Goal: Transaction & Acquisition: Purchase product/service

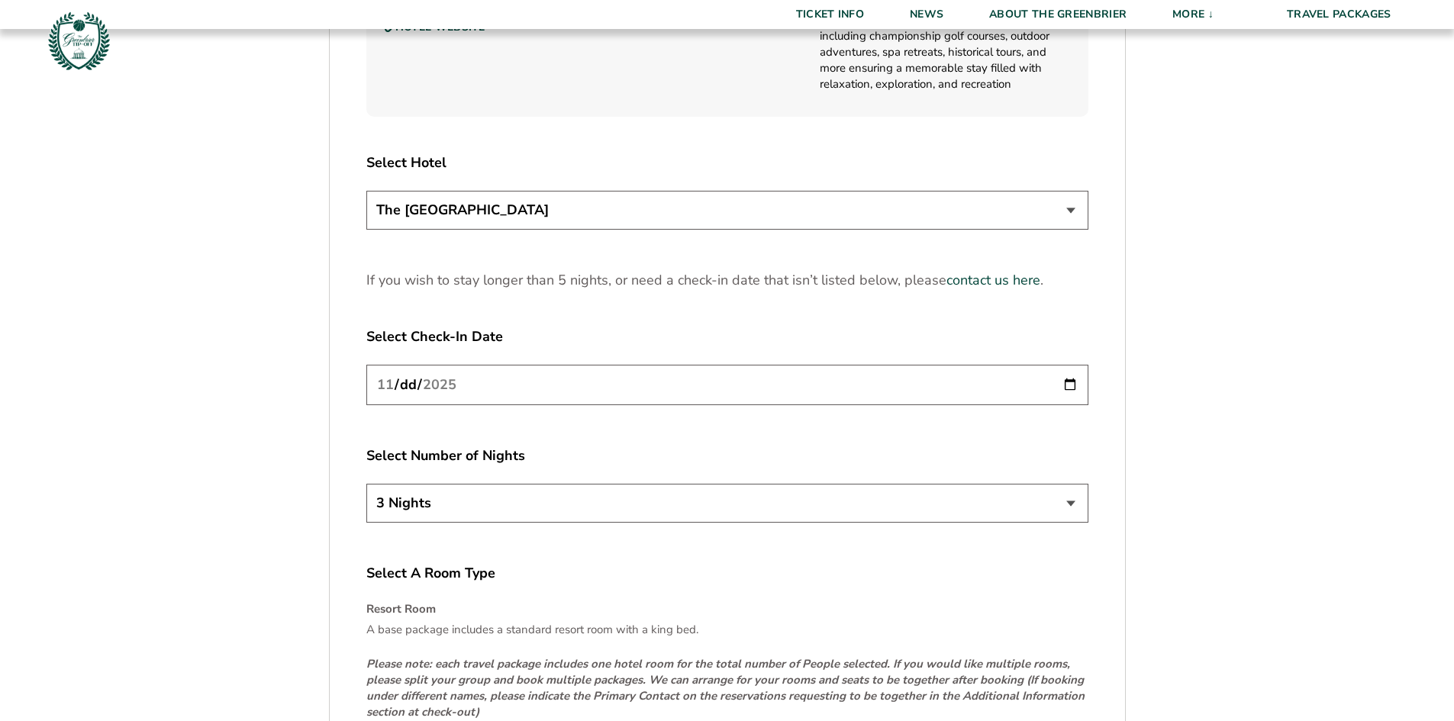
scroll to position [1908, 0]
click at [731, 498] on select "3 Nights 4 Nights 5 Nights" at bounding box center [727, 501] width 722 height 39
click at [924, 594] on div "Select A Room Type Resort Room A base package includes a standard resort room w…" at bounding box center [727, 672] width 722 height 218
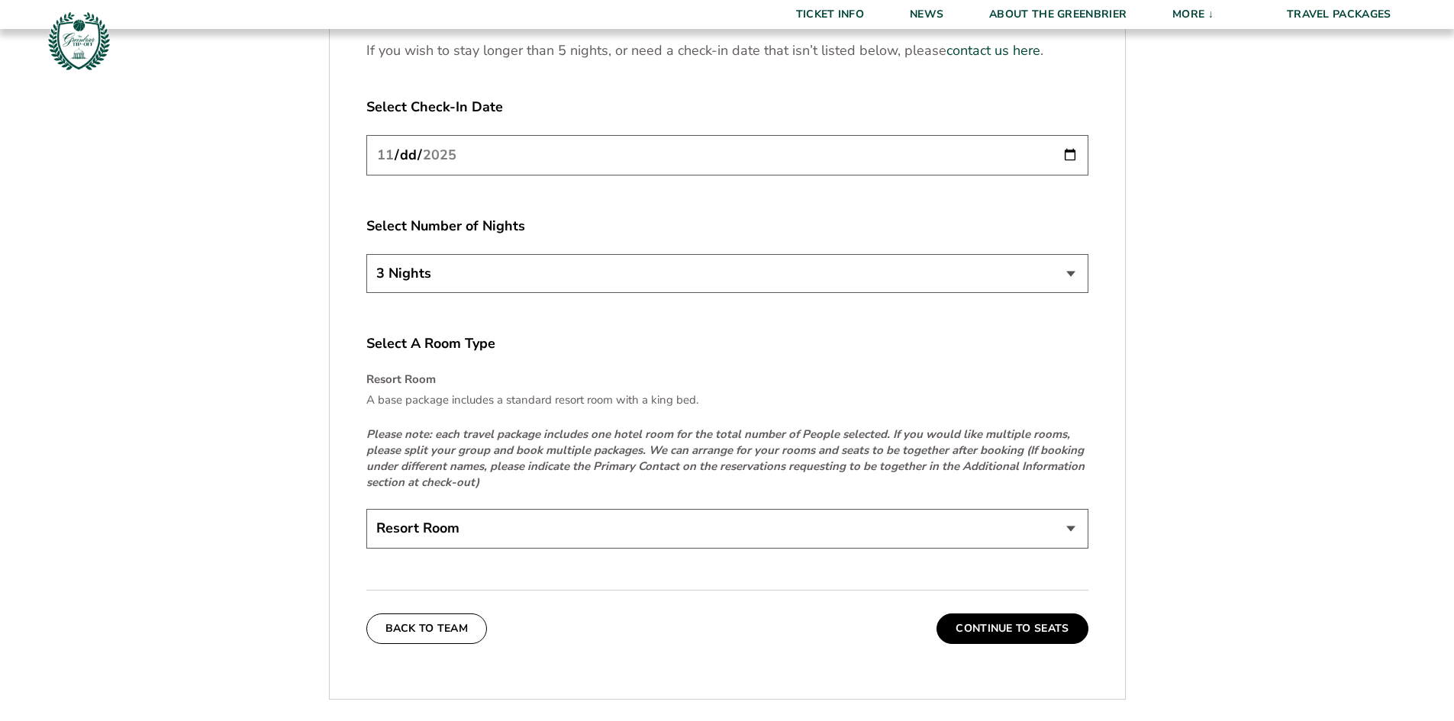
scroll to position [2137, 0]
click at [909, 551] on div "Resort Room" at bounding box center [727, 530] width 722 height 44
click at [918, 536] on select "Resort Room" at bounding box center [727, 527] width 722 height 39
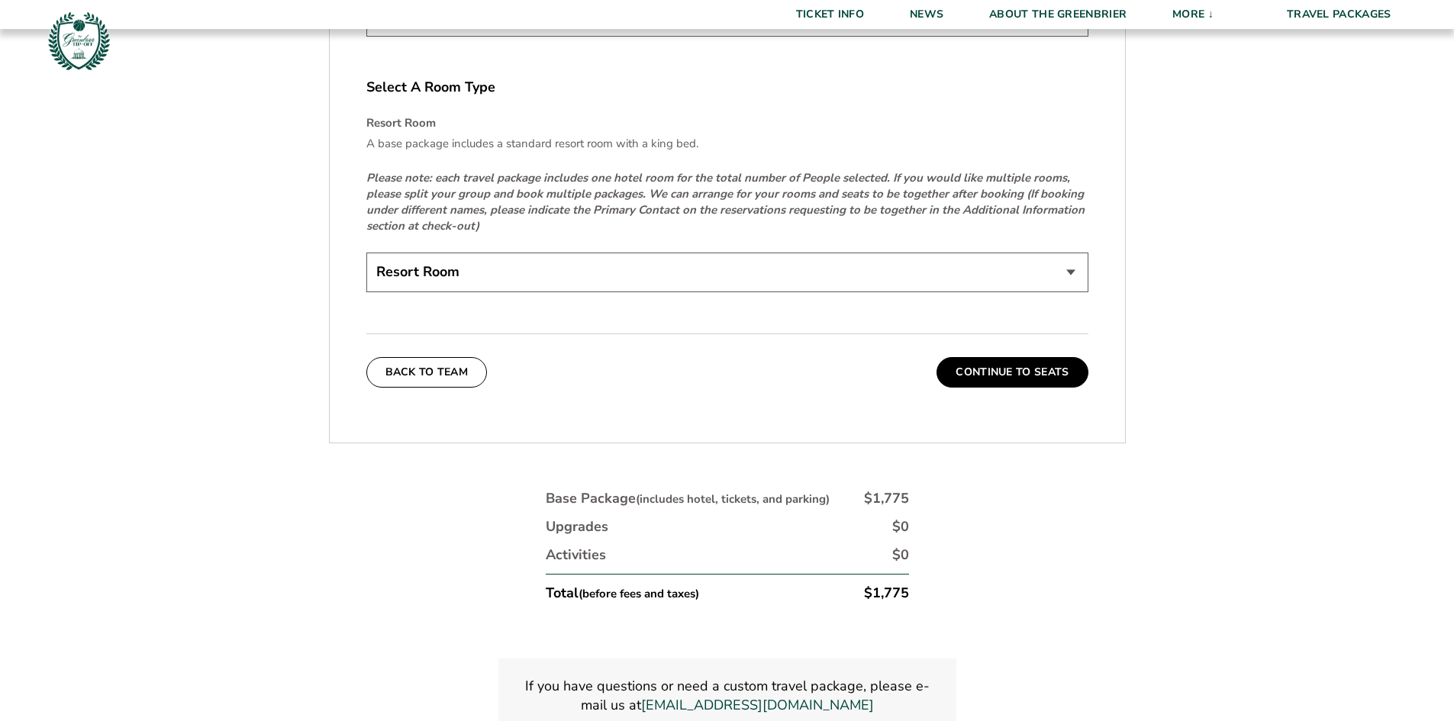
scroll to position [2366, 0]
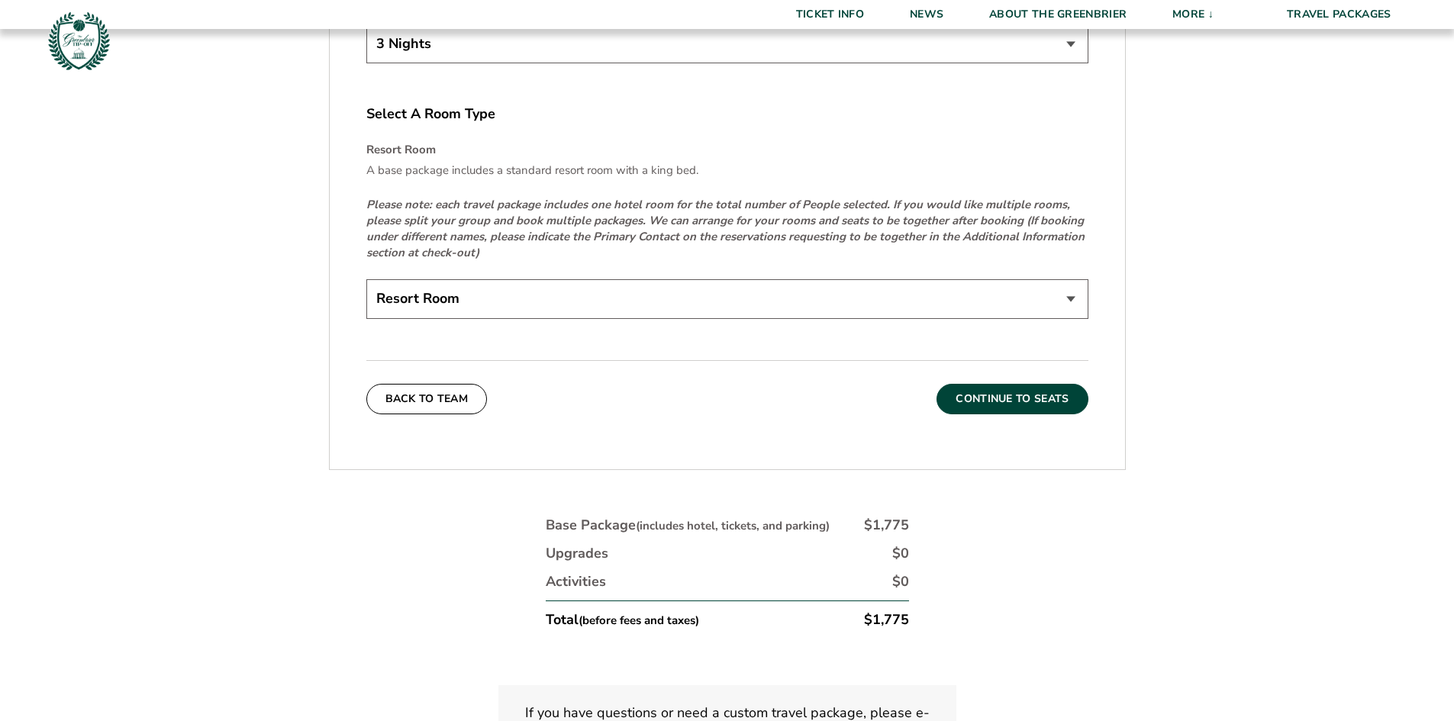
click at [1020, 409] on button "Continue To Seats" at bounding box center [1012, 399] width 151 height 31
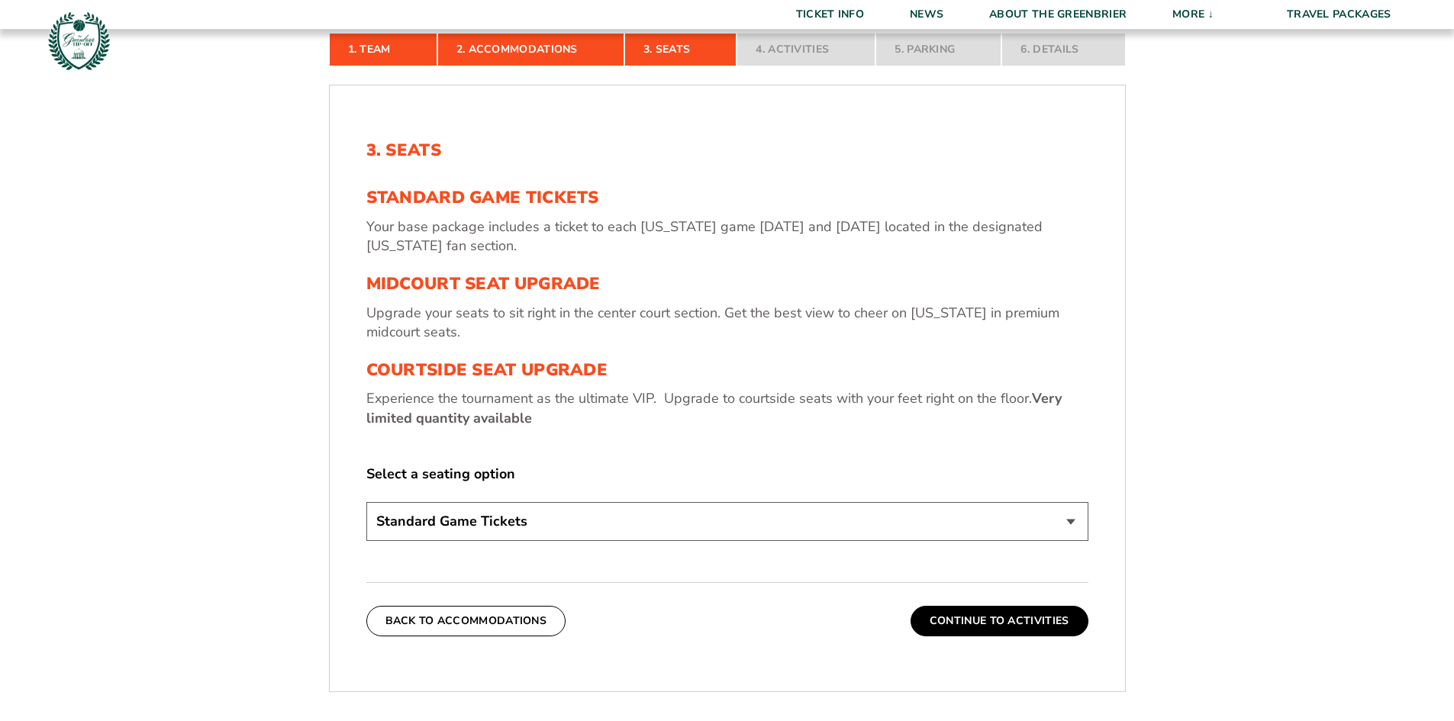
scroll to position [494, 0]
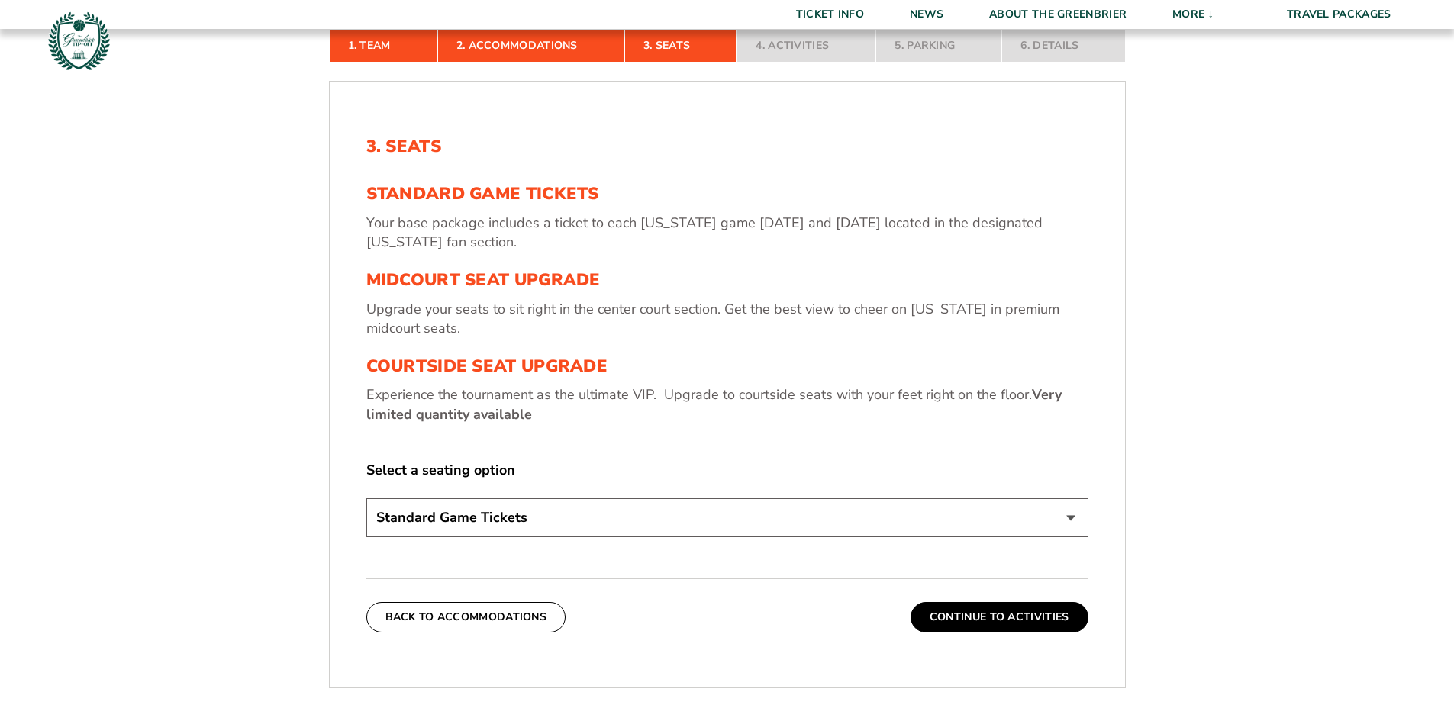
click at [855, 526] on select "Standard Game Tickets Midcourt Seat Upgrade (+$130 per person) Courtside Seat U…" at bounding box center [727, 517] width 722 height 39
click at [857, 434] on div "3. Seats Standard Game Tickets Your base package includes a ticket to each Virg…" at bounding box center [727, 339] width 722 height 405
click at [986, 607] on button "Continue To Activities" at bounding box center [1000, 617] width 178 height 31
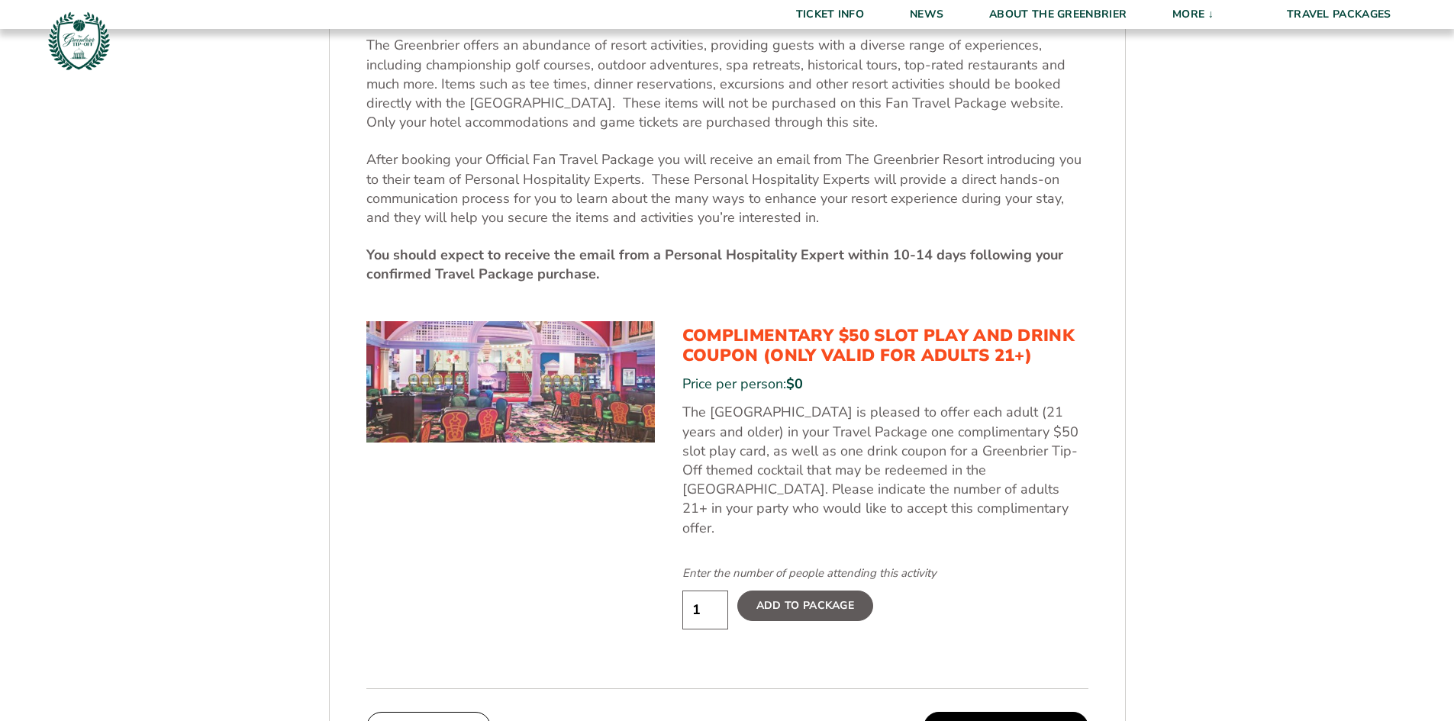
scroll to position [647, 0]
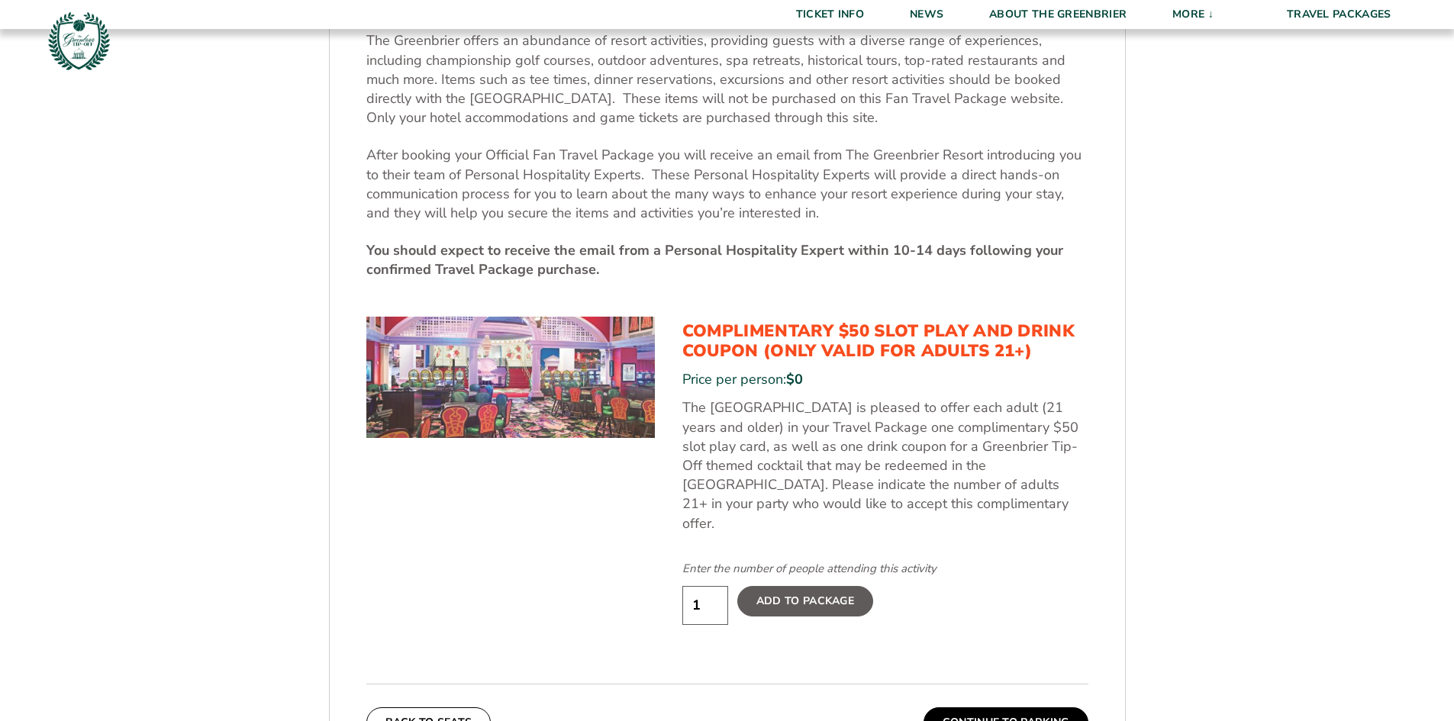
click at [760, 586] on label "Add To Package" at bounding box center [805, 601] width 136 height 31
click at [0, 0] on input "Add To Package" at bounding box center [0, 0] width 0 height 0
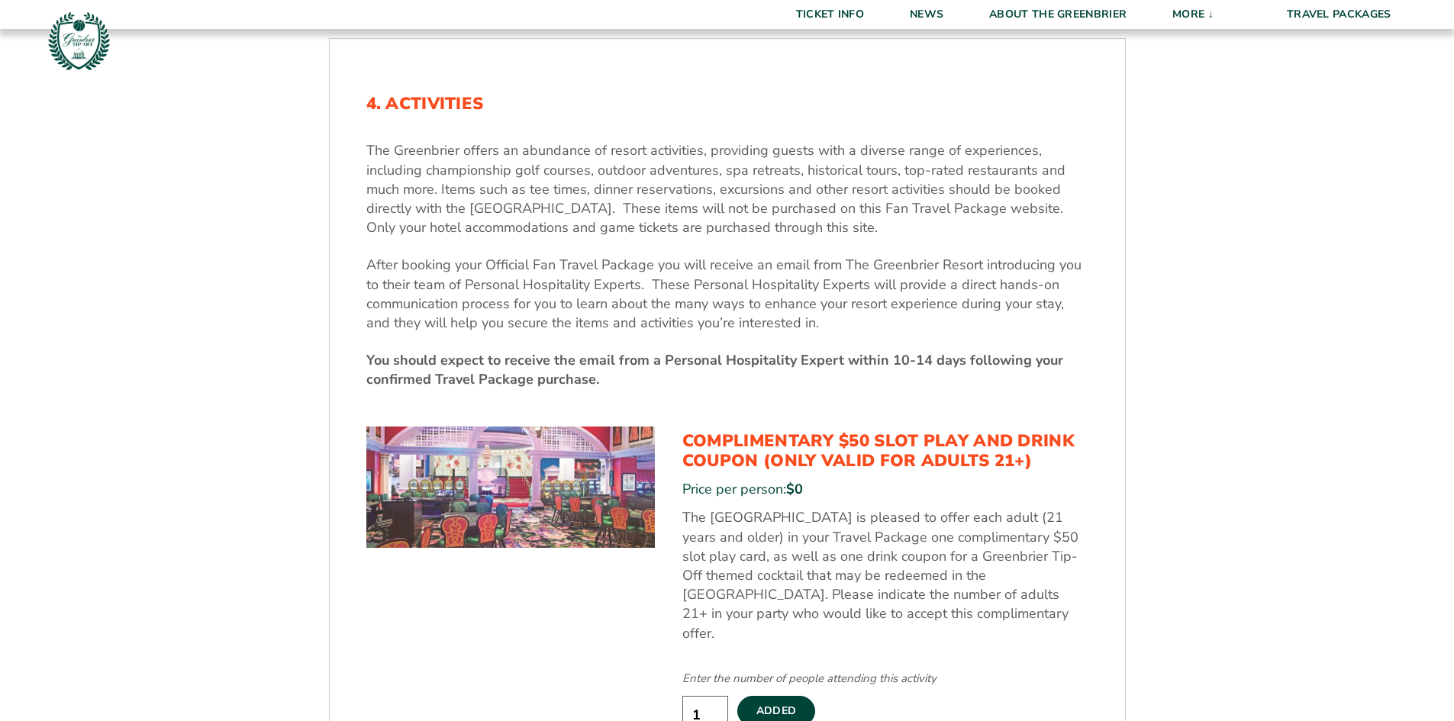
scroll to position [570, 0]
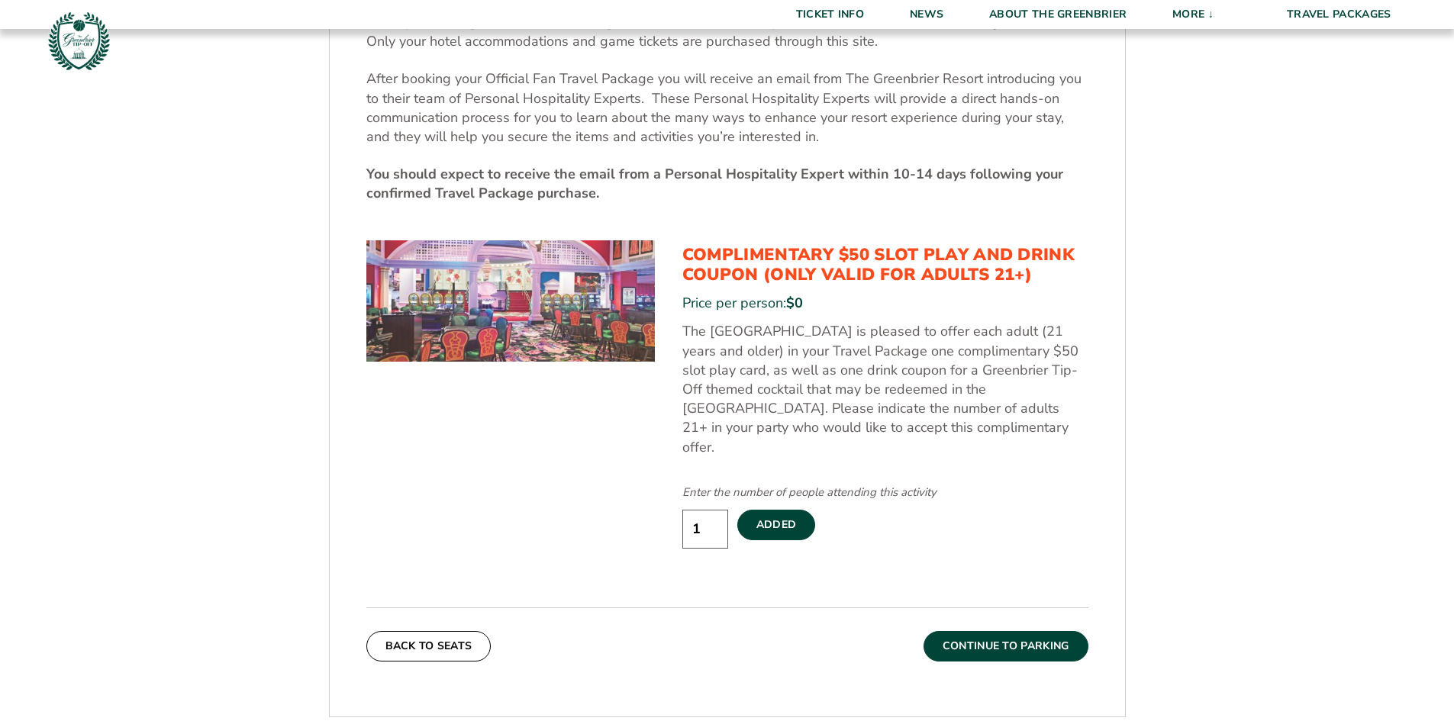
click at [1024, 631] on button "Continue To Parking" at bounding box center [1006, 646] width 165 height 31
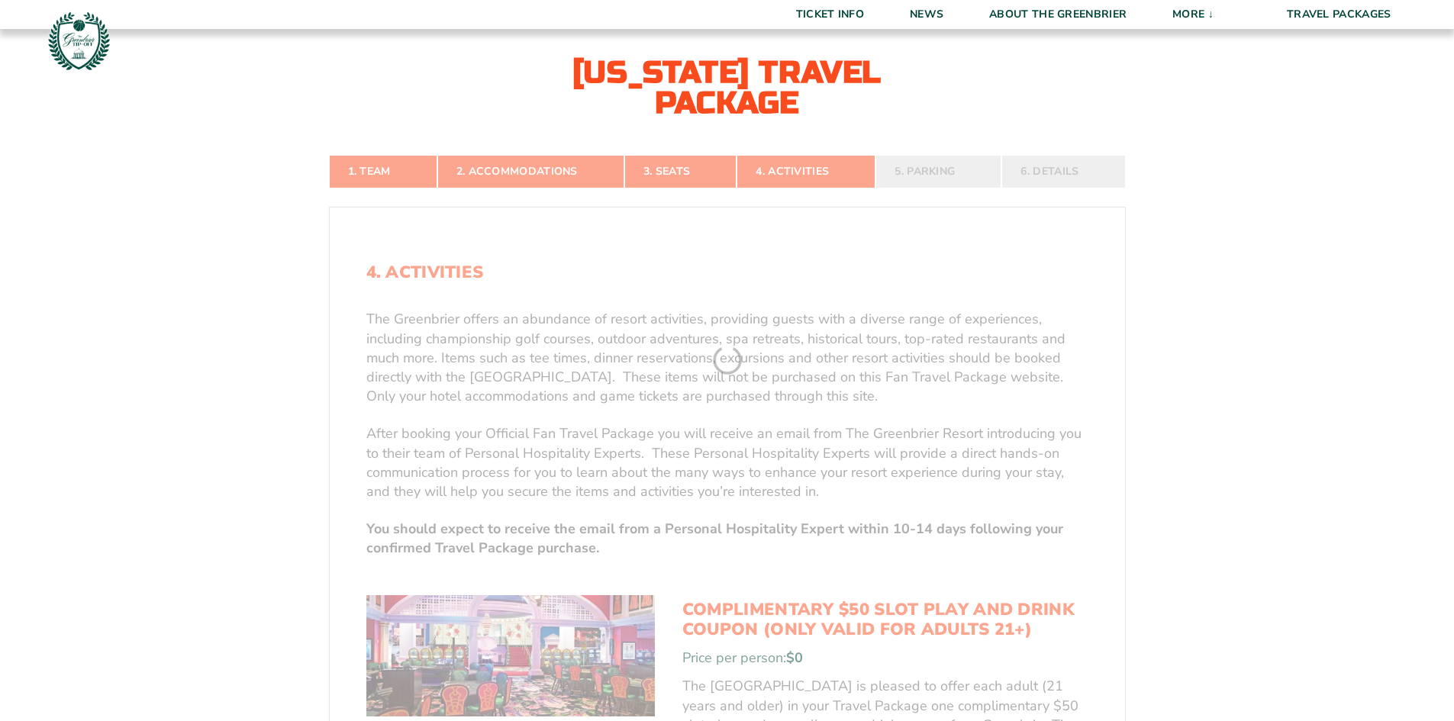
scroll to position [341, 0]
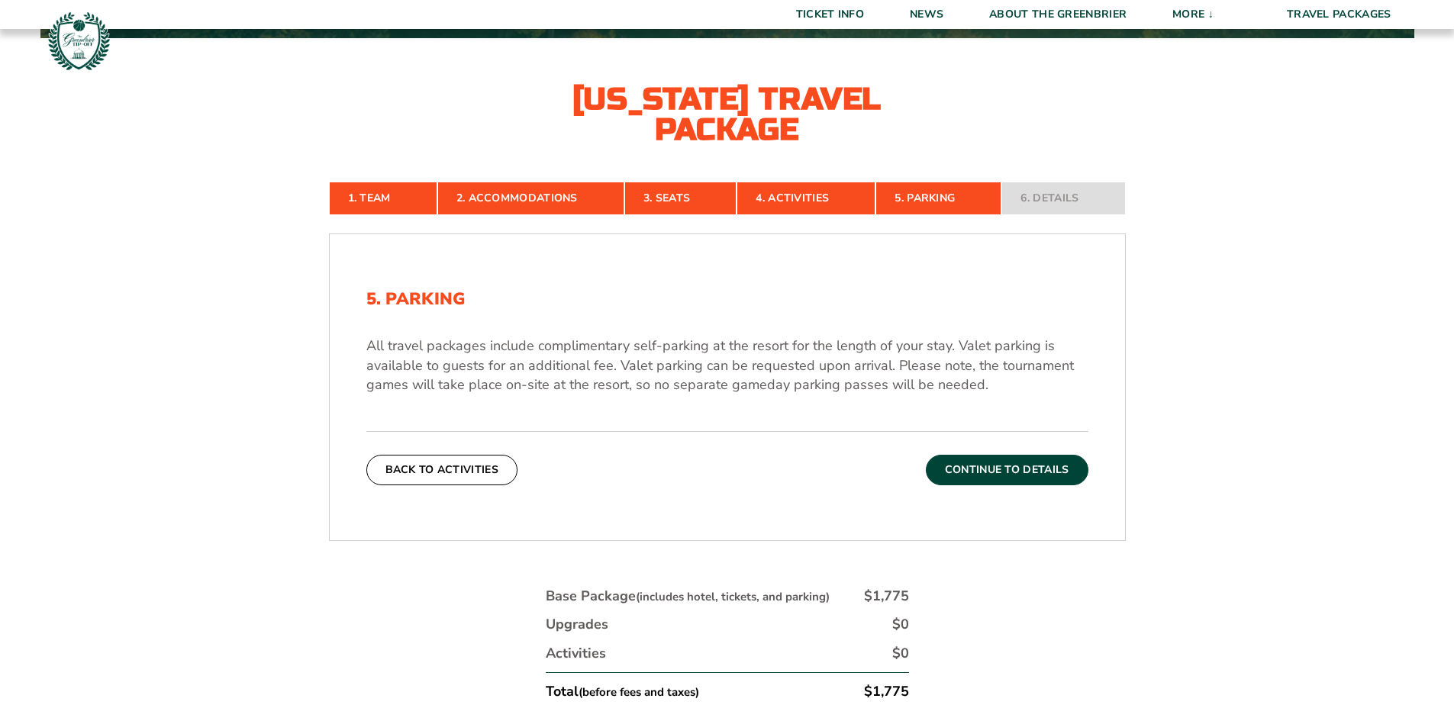
click at [1021, 467] on button "Continue To Details" at bounding box center [1007, 470] width 163 height 31
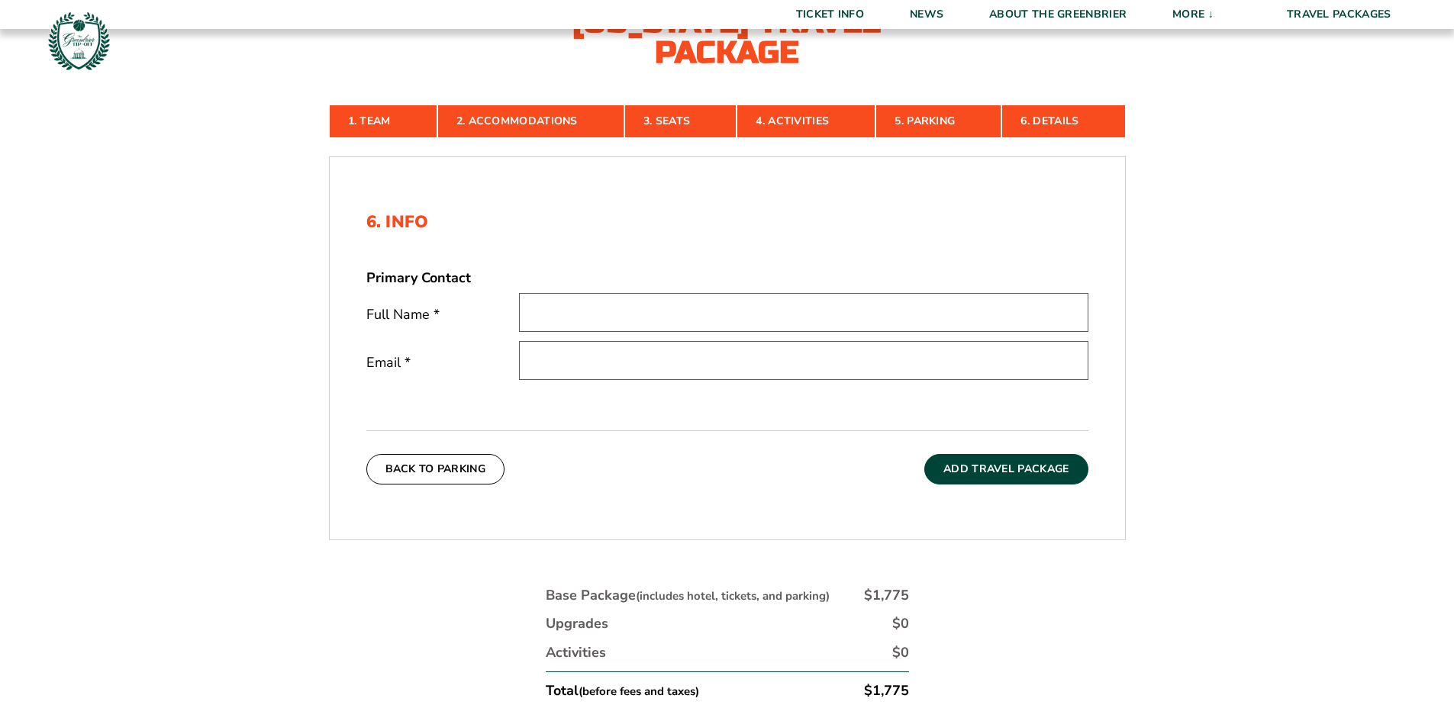
scroll to position [418, 0]
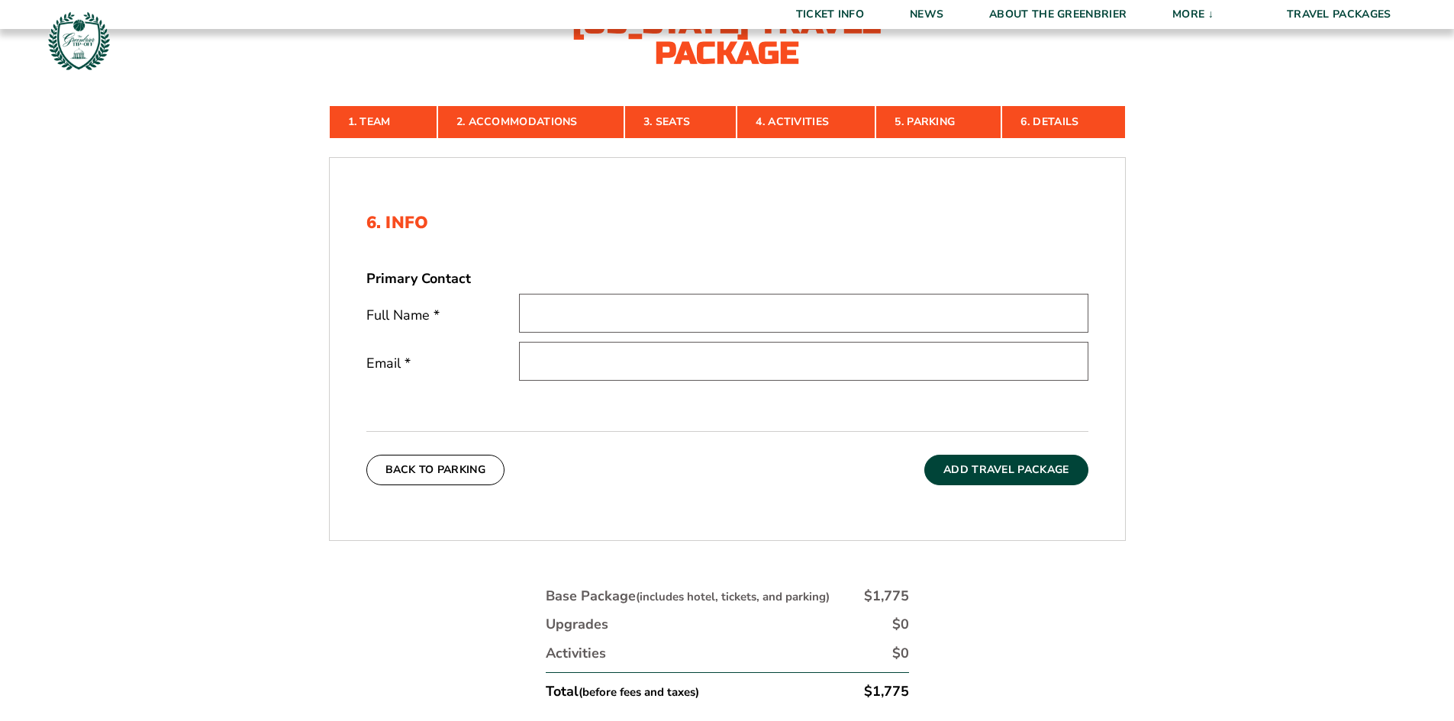
click at [698, 323] on input "text" at bounding box center [803, 313] width 569 height 39
click at [873, 321] on input "text" at bounding box center [803, 313] width 569 height 39
type input "Hillary MacSwain"
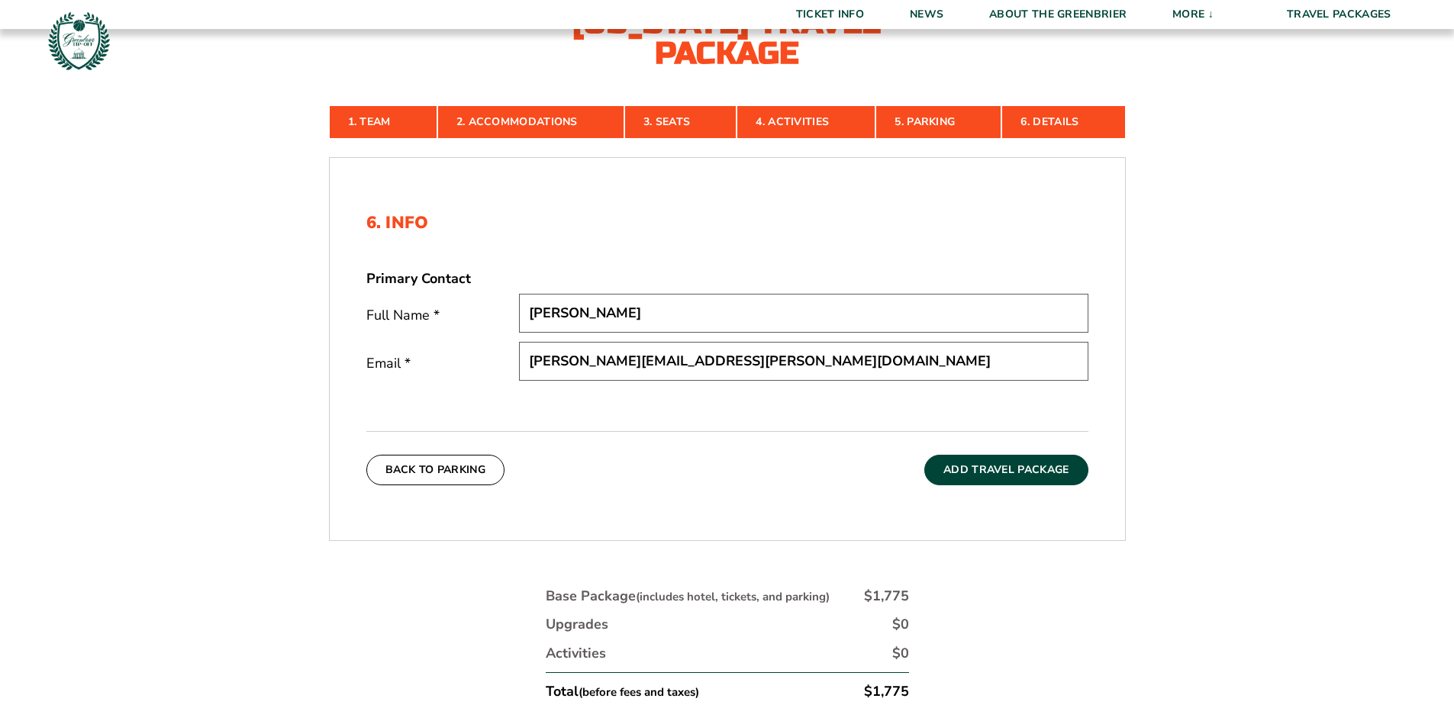
type input "hillary.macswain@gmail.com"
click at [1001, 461] on button "Add Travel Package" at bounding box center [1005, 470] width 163 height 31
click at [482, 115] on link "2. Accommodations" at bounding box center [530, 122] width 187 height 34
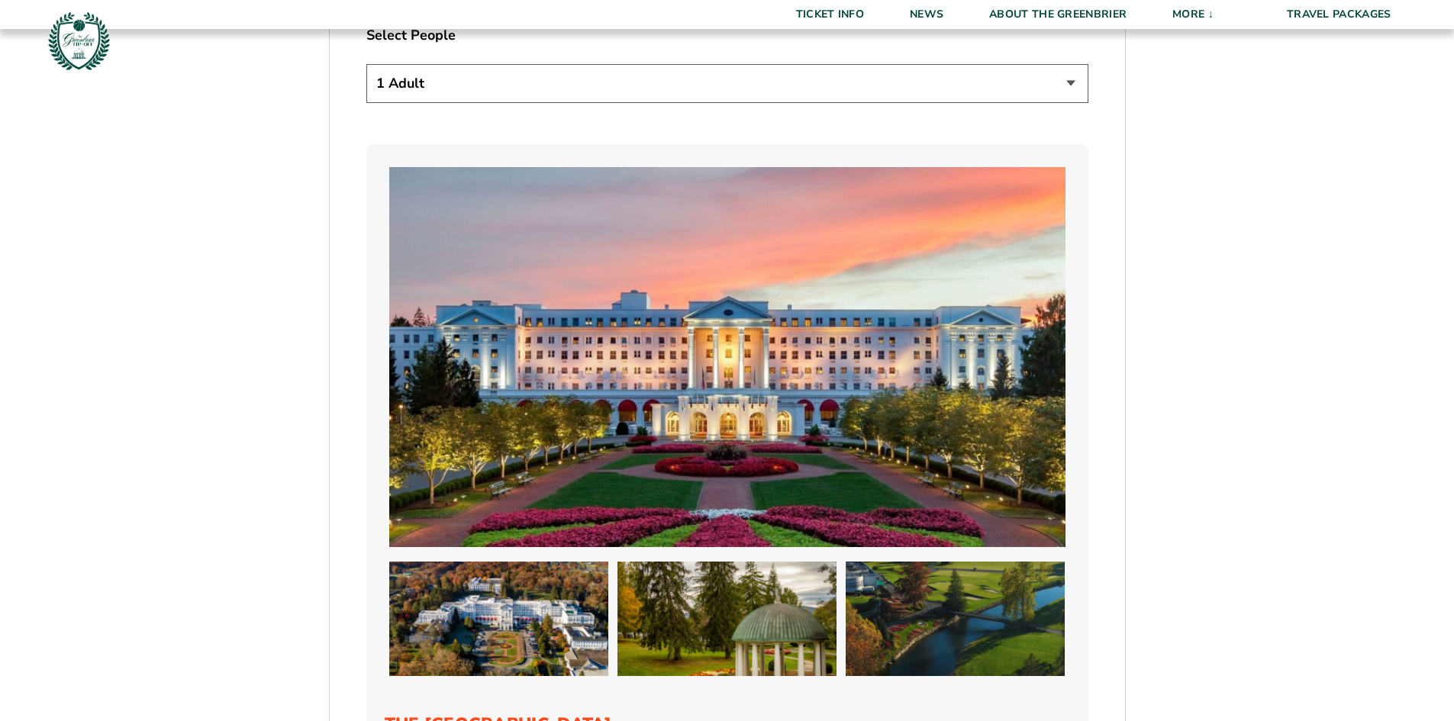
scroll to position [1028, 0]
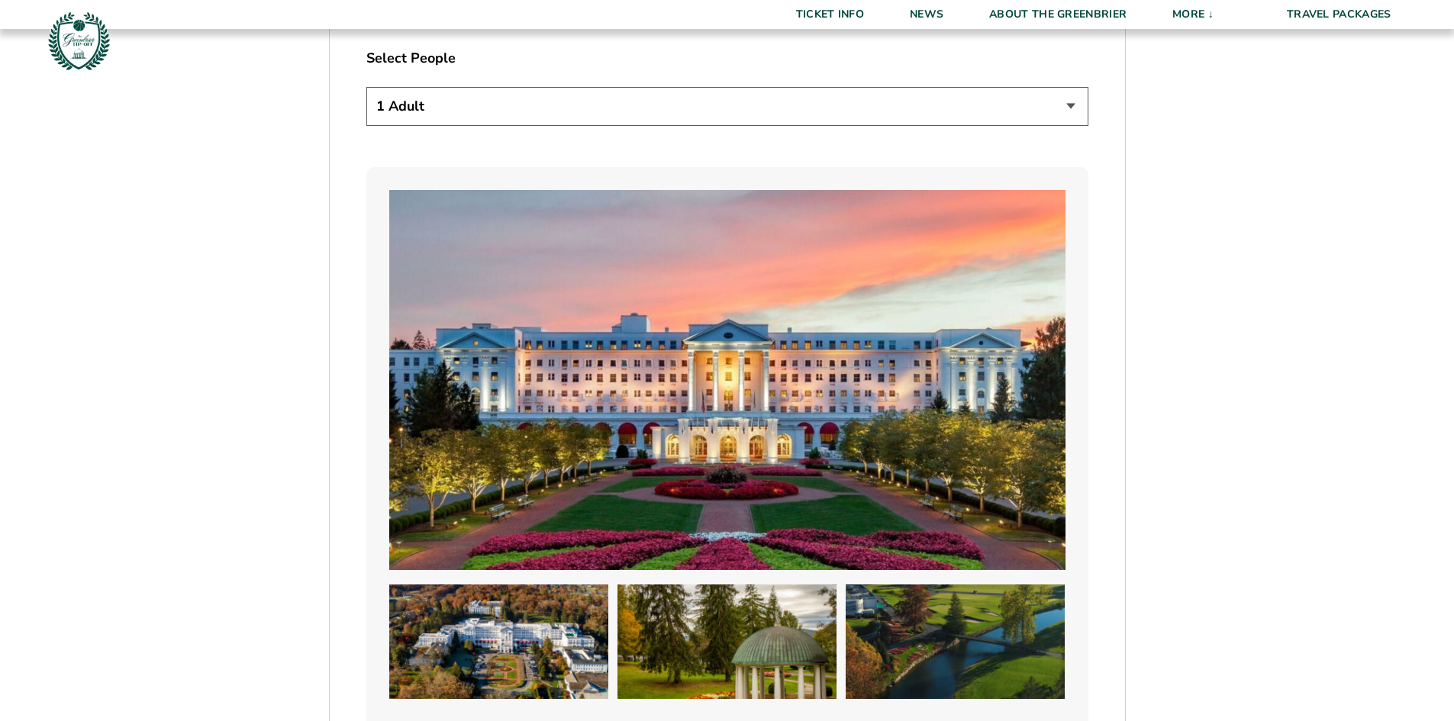
click at [595, 115] on select "1 Adult 2 Adults 3 Adults 4 Adults 2 Adults + 1 Child 2 Adults + 2 Children 2 A…" at bounding box center [727, 106] width 722 height 39
select select "2 Adults + 3 Children"
click at [366, 87] on select "1 Adult 2 Adults 3 Adults 4 Adults 2 Adults + 1 Child 2 Adults + 2 Children 2 A…" at bounding box center [727, 106] width 722 height 39
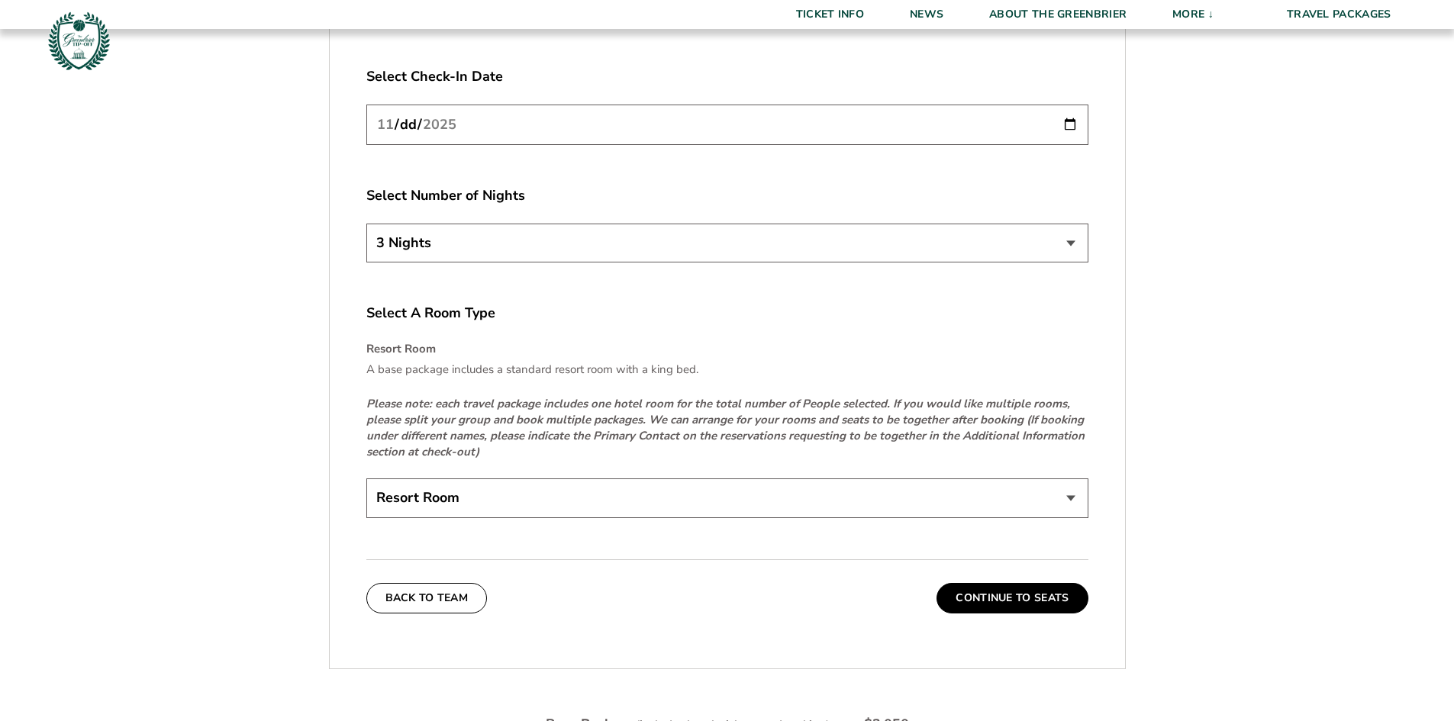
scroll to position [2173, 0]
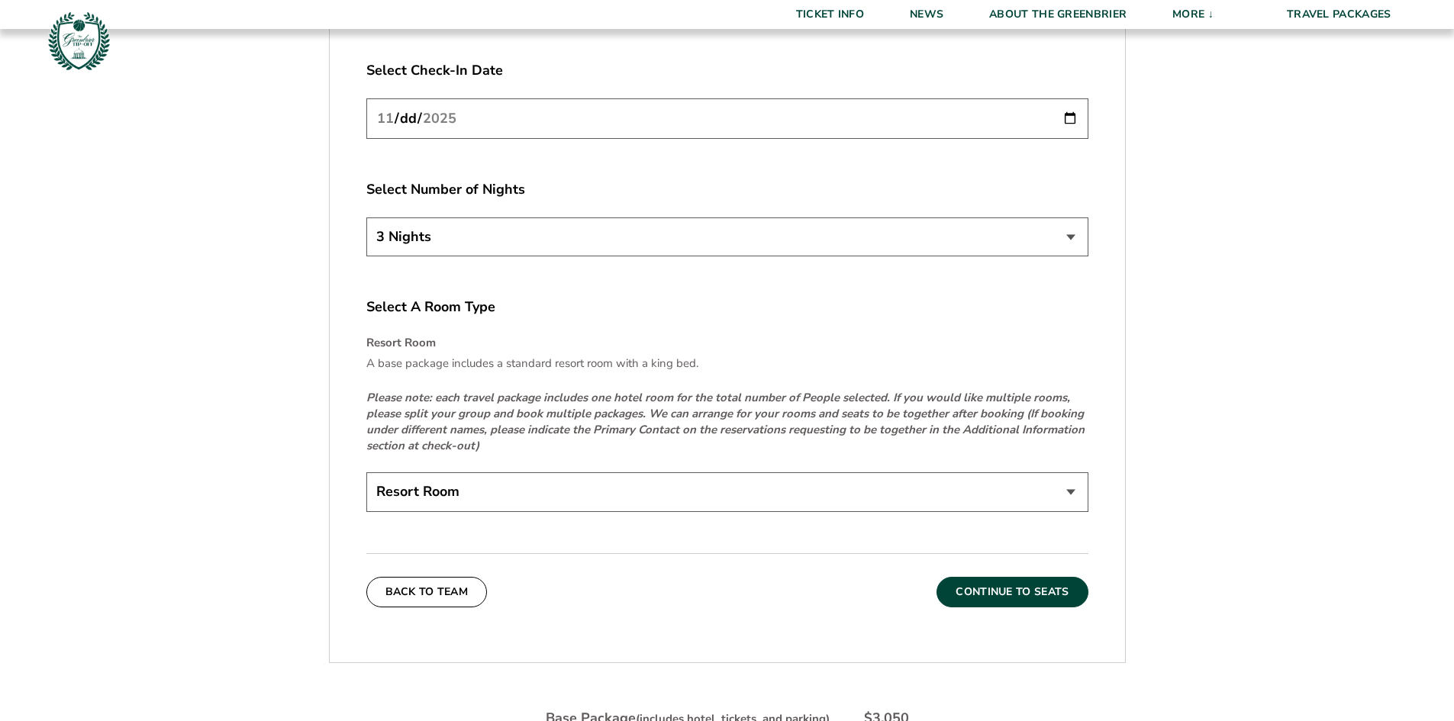
click at [987, 593] on button "Continue To Seats" at bounding box center [1012, 592] width 151 height 31
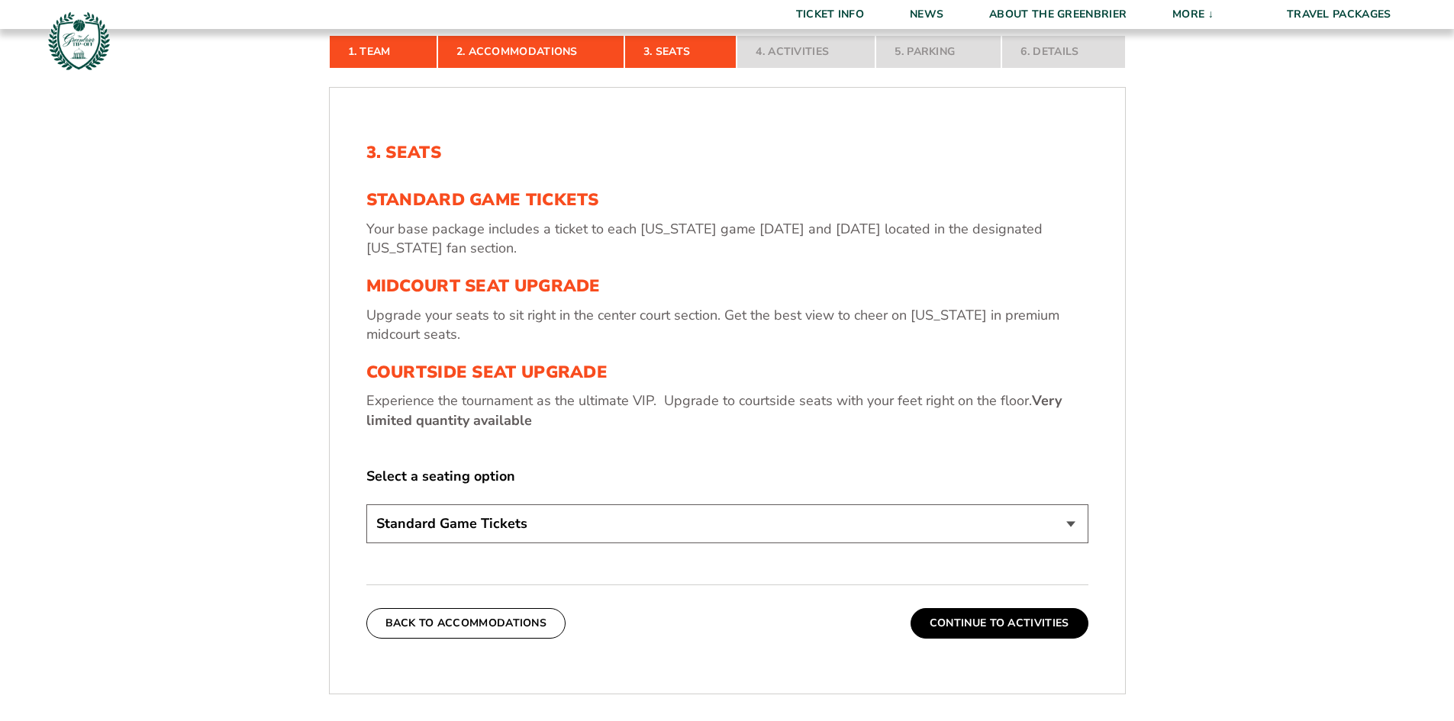
scroll to position [494, 0]
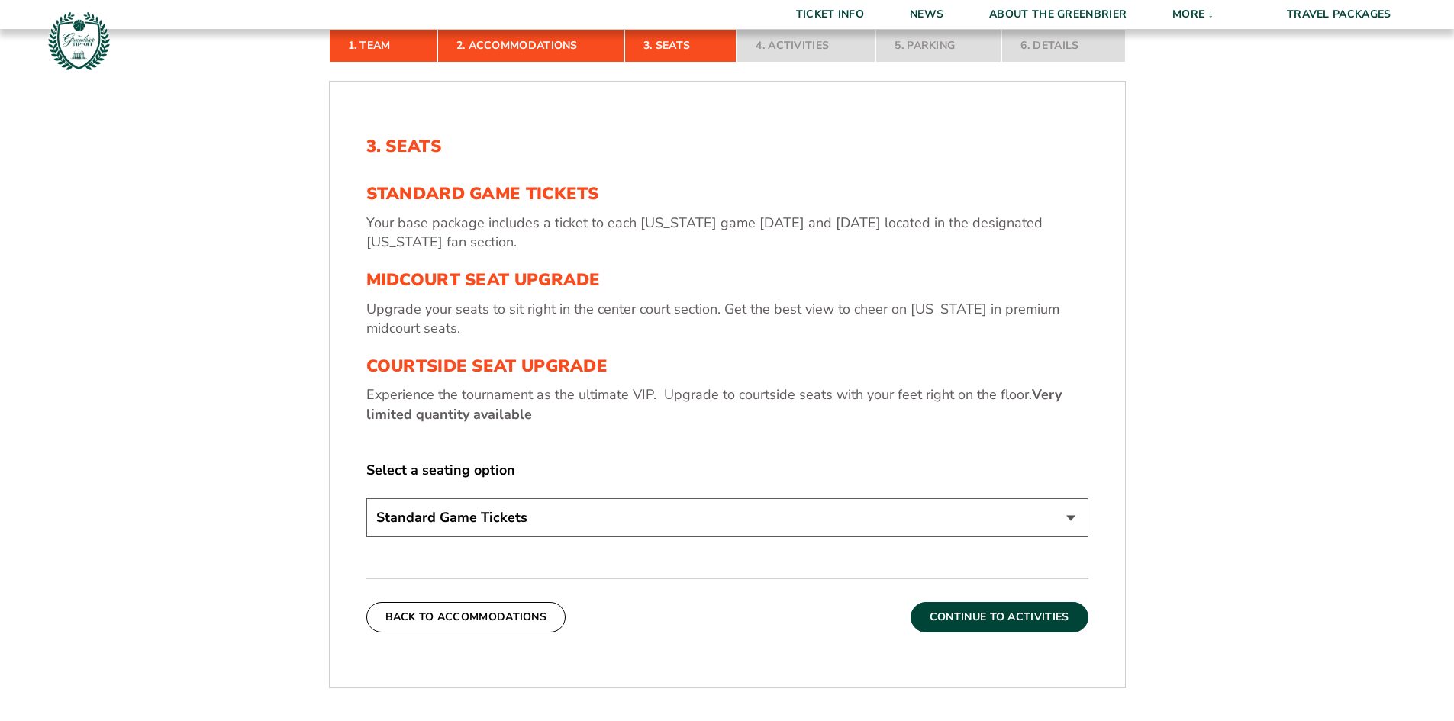
click at [1021, 619] on button "Continue To Activities" at bounding box center [1000, 617] width 178 height 31
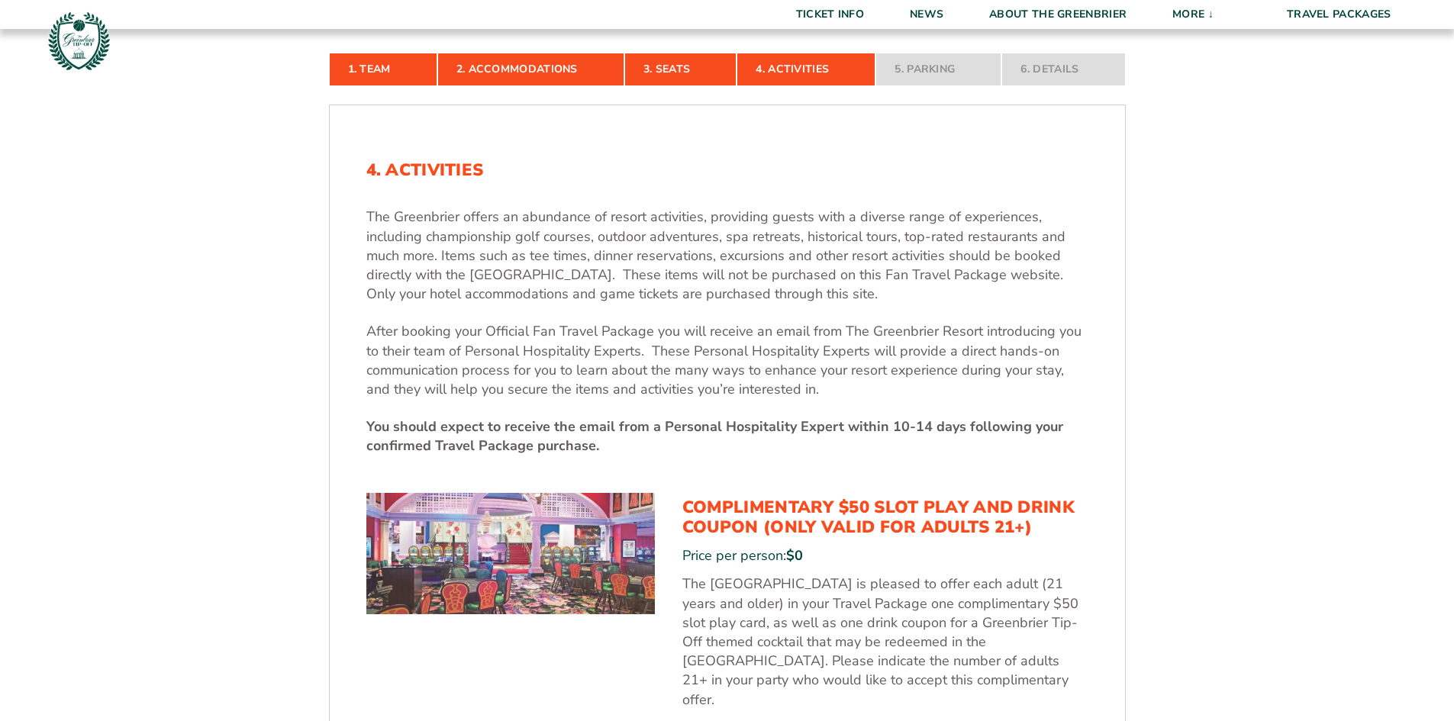
scroll to position [723, 0]
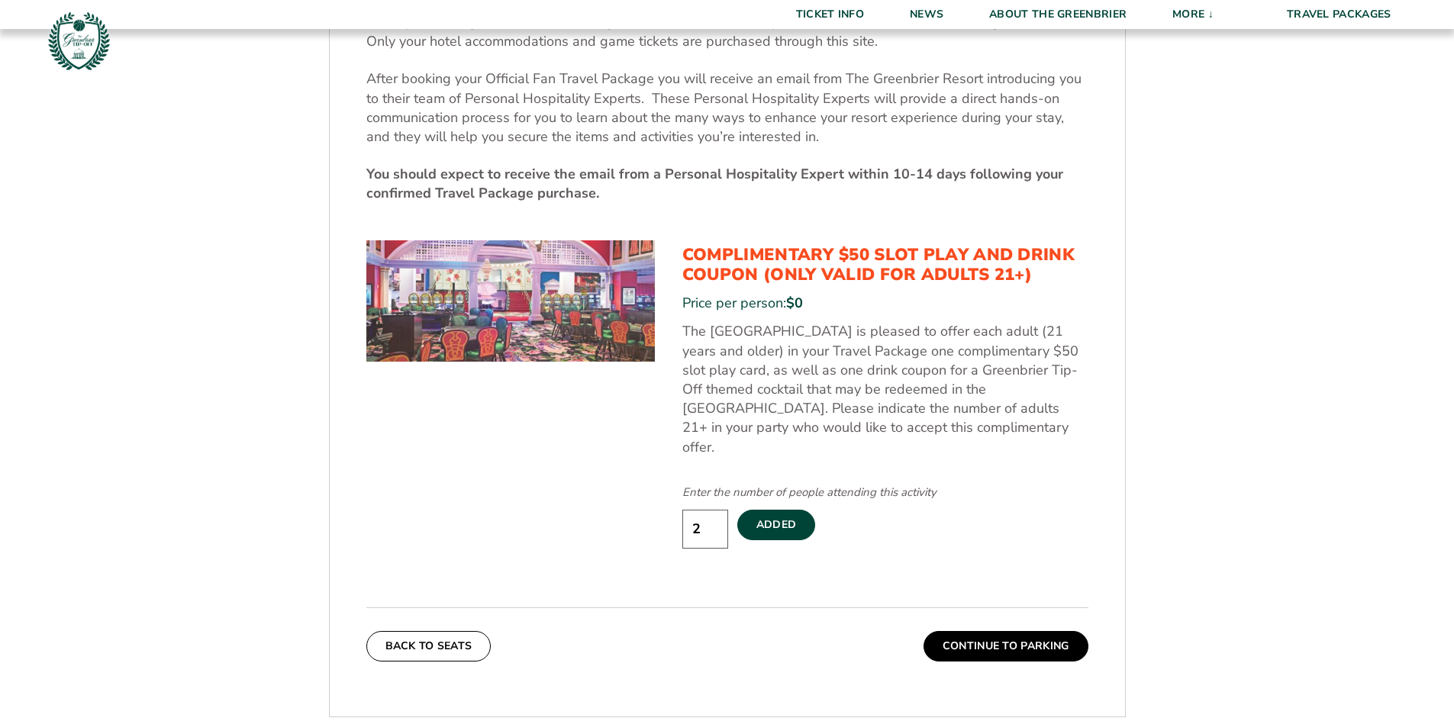
type input "2"
click at [713, 510] on input "2" at bounding box center [705, 529] width 46 height 39
click at [782, 512] on label "Added" at bounding box center [776, 525] width 79 height 31
click at [0, 0] on input "Added" at bounding box center [0, 0] width 0 height 0
click at [831, 510] on label "Add To Package" at bounding box center [805, 525] width 136 height 31
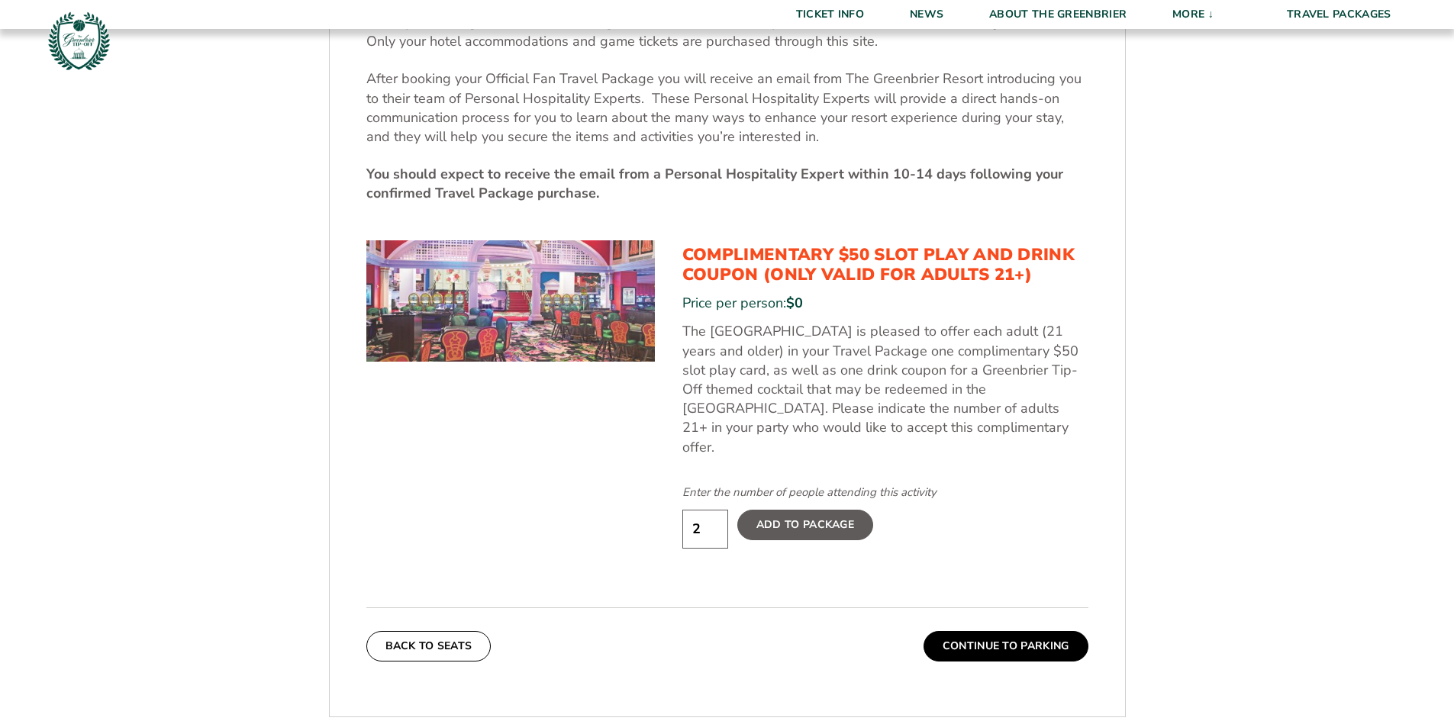
click at [0, 0] on input "Add To Package" at bounding box center [0, 0] width 0 height 0
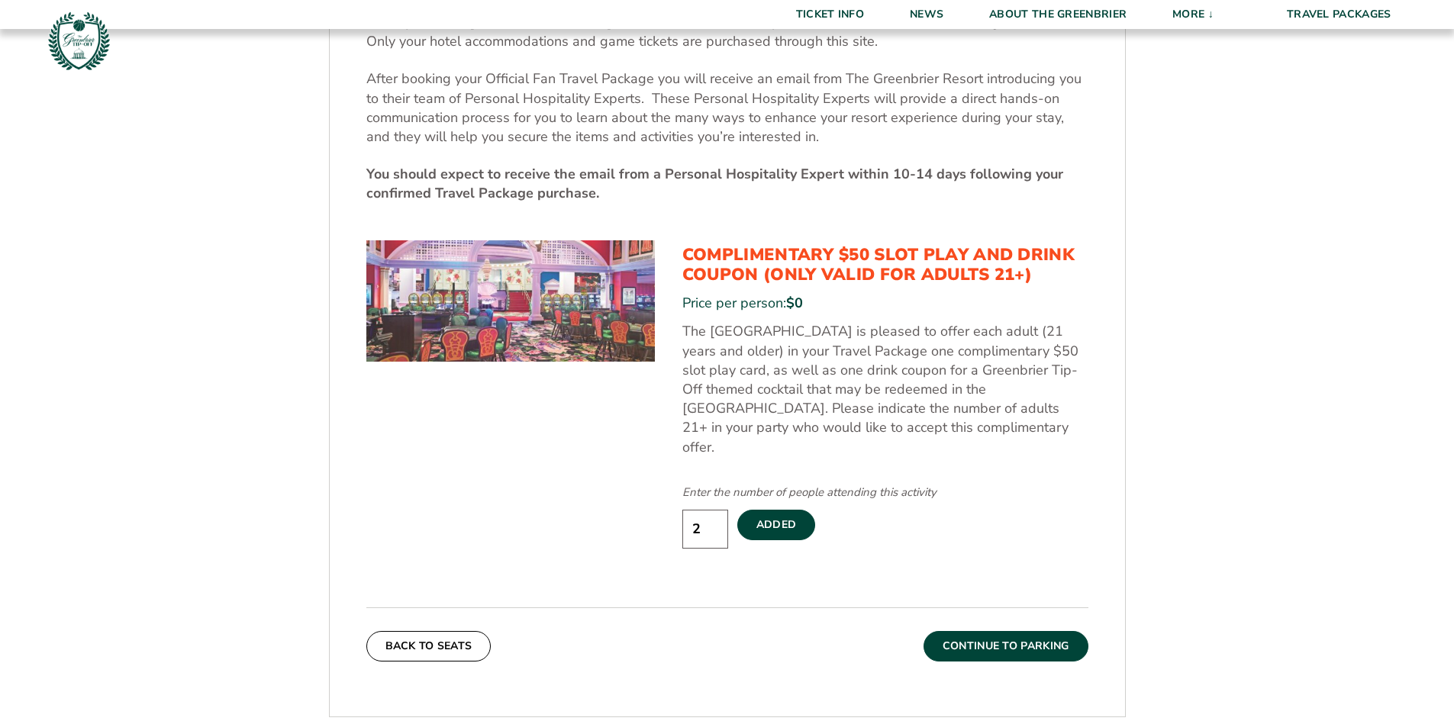
click at [1061, 631] on button "Continue To Parking" at bounding box center [1006, 646] width 165 height 31
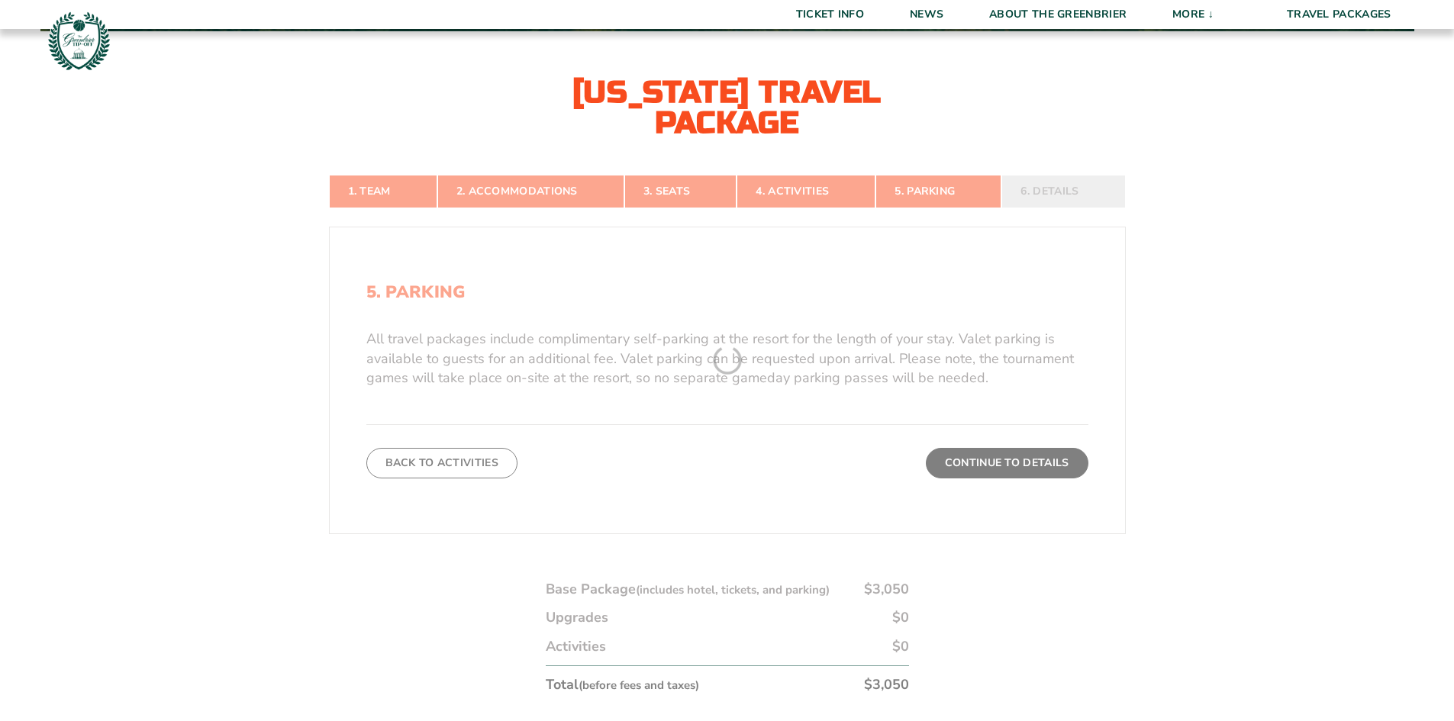
scroll to position [341, 0]
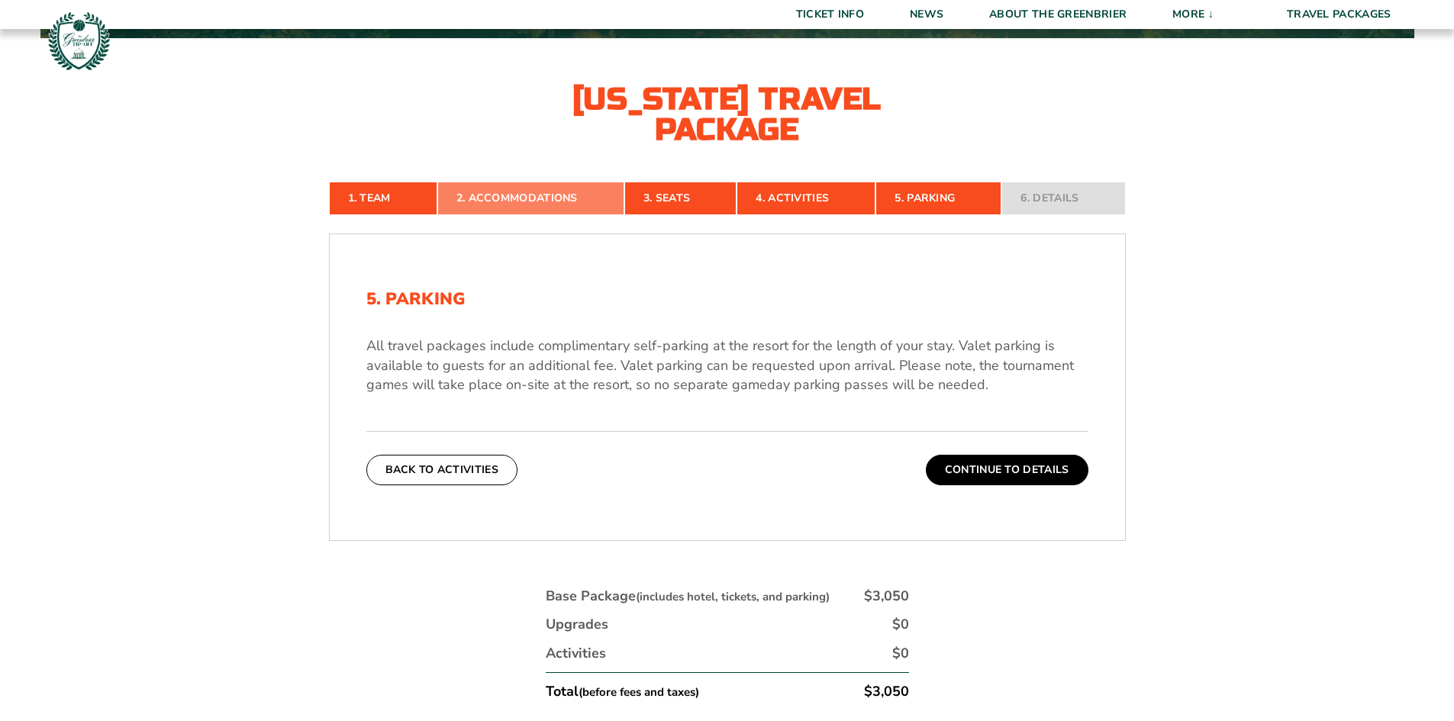
click at [521, 202] on link "2. Accommodations" at bounding box center [530, 199] width 187 height 34
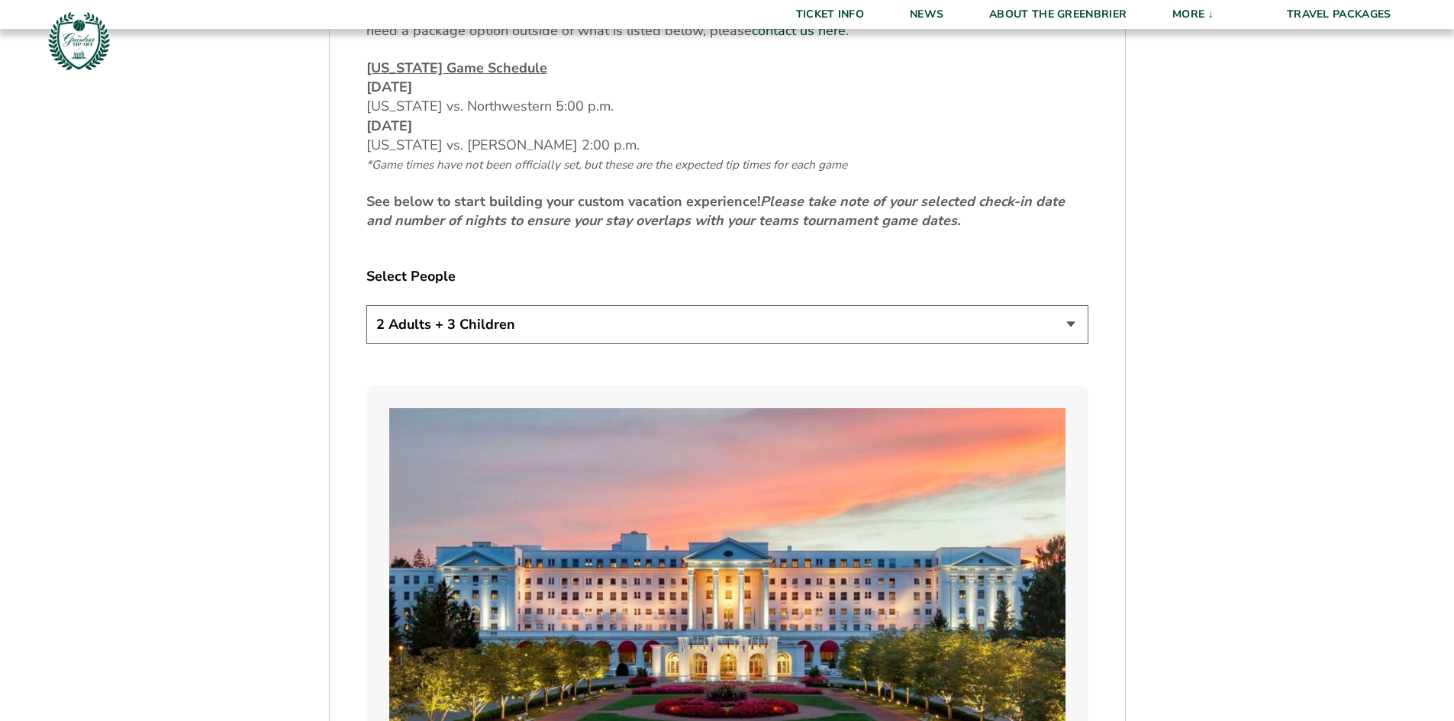
scroll to position [799, 0]
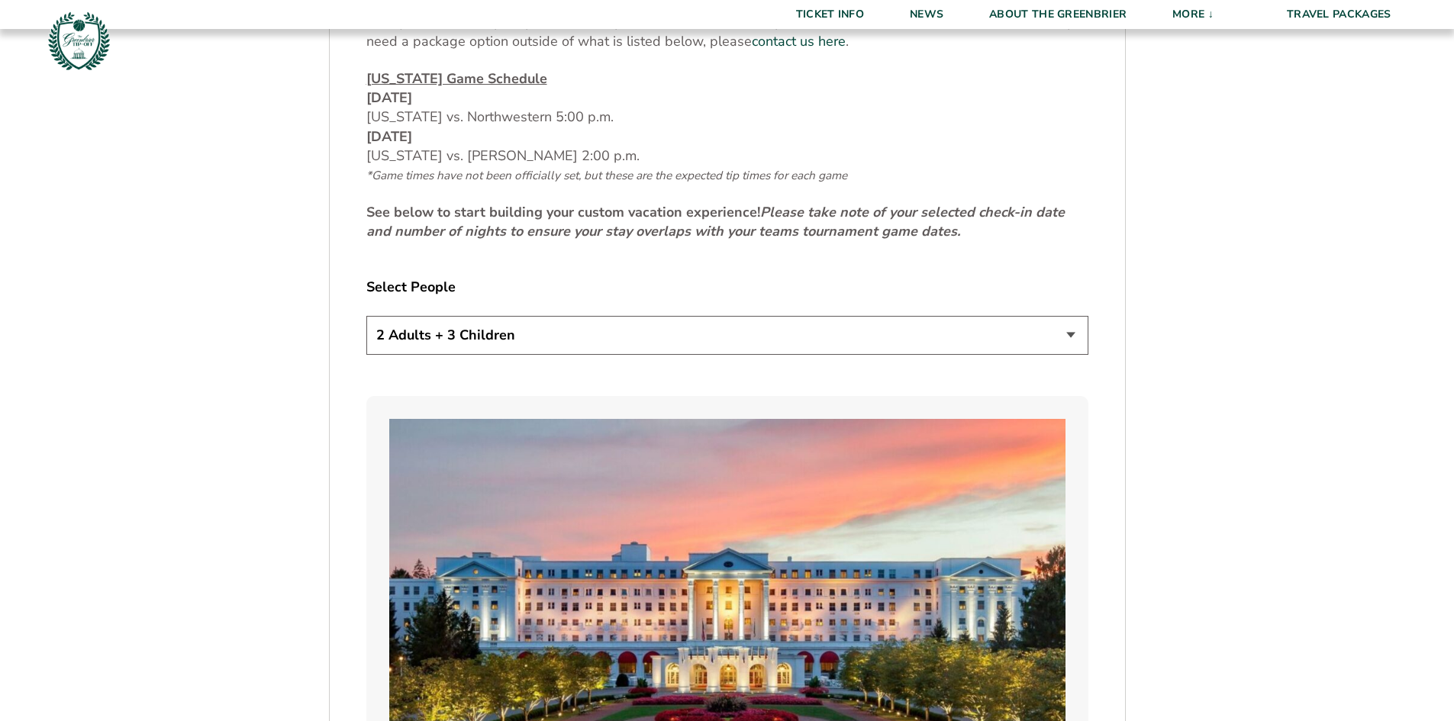
click at [579, 337] on select "1 Adult 2 Adults 3 Adults 4 Adults 2 Adults + 1 Child 2 Adults + 2 Children 2 A…" at bounding box center [727, 335] width 722 height 39
select select "2 Adults"
click at [366, 316] on select "1 Adult 2 Adults 3 Adults 4 Adults 2 Adults + 1 Child 2 Adults + 2 Children 2 A…" at bounding box center [727, 335] width 722 height 39
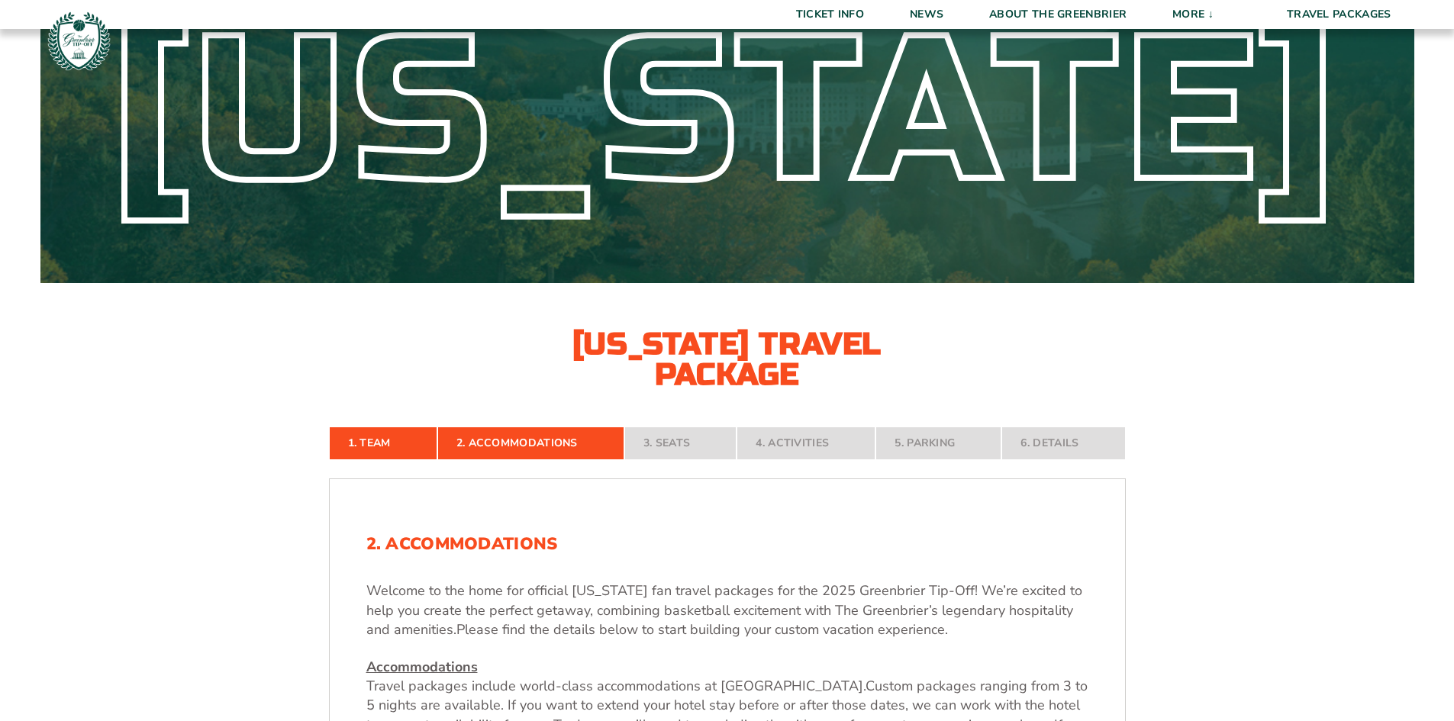
scroll to position [0, 0]
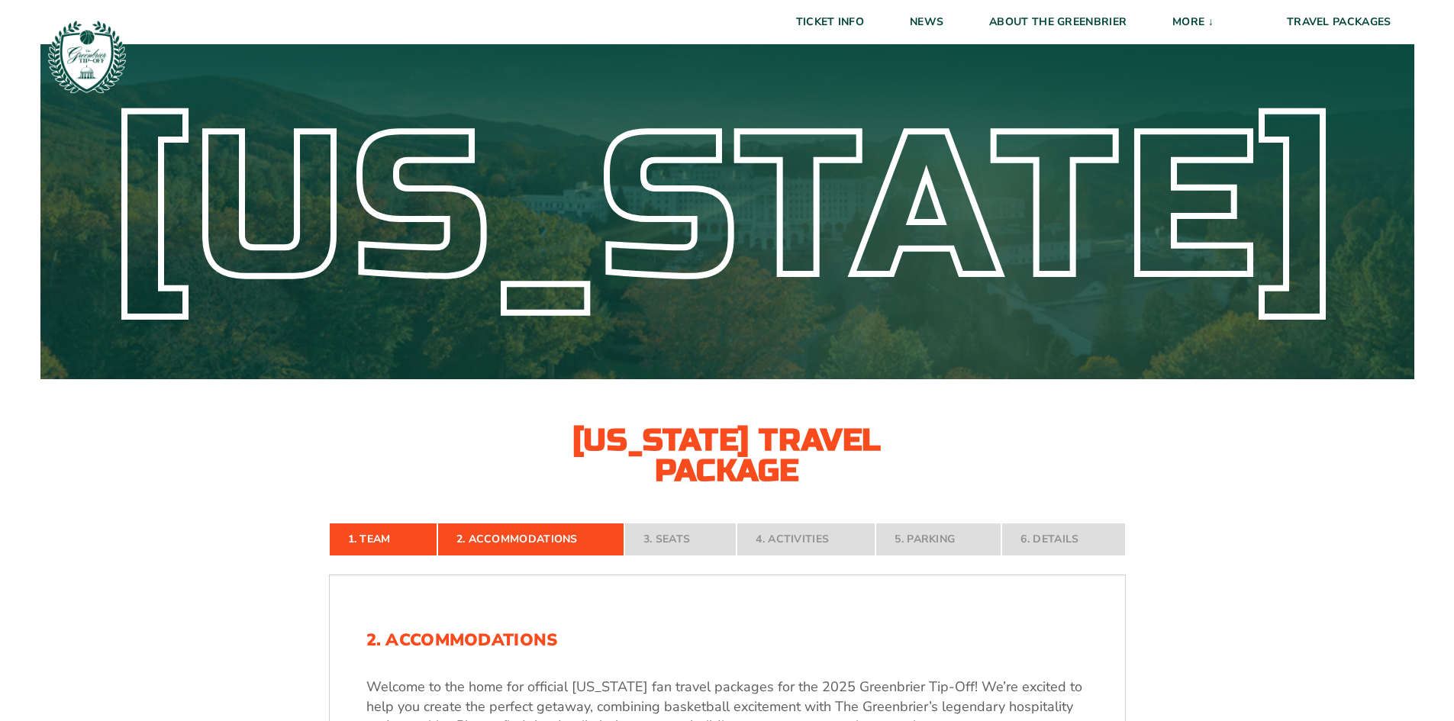
click at [85, 52] on img at bounding box center [87, 56] width 82 height 82
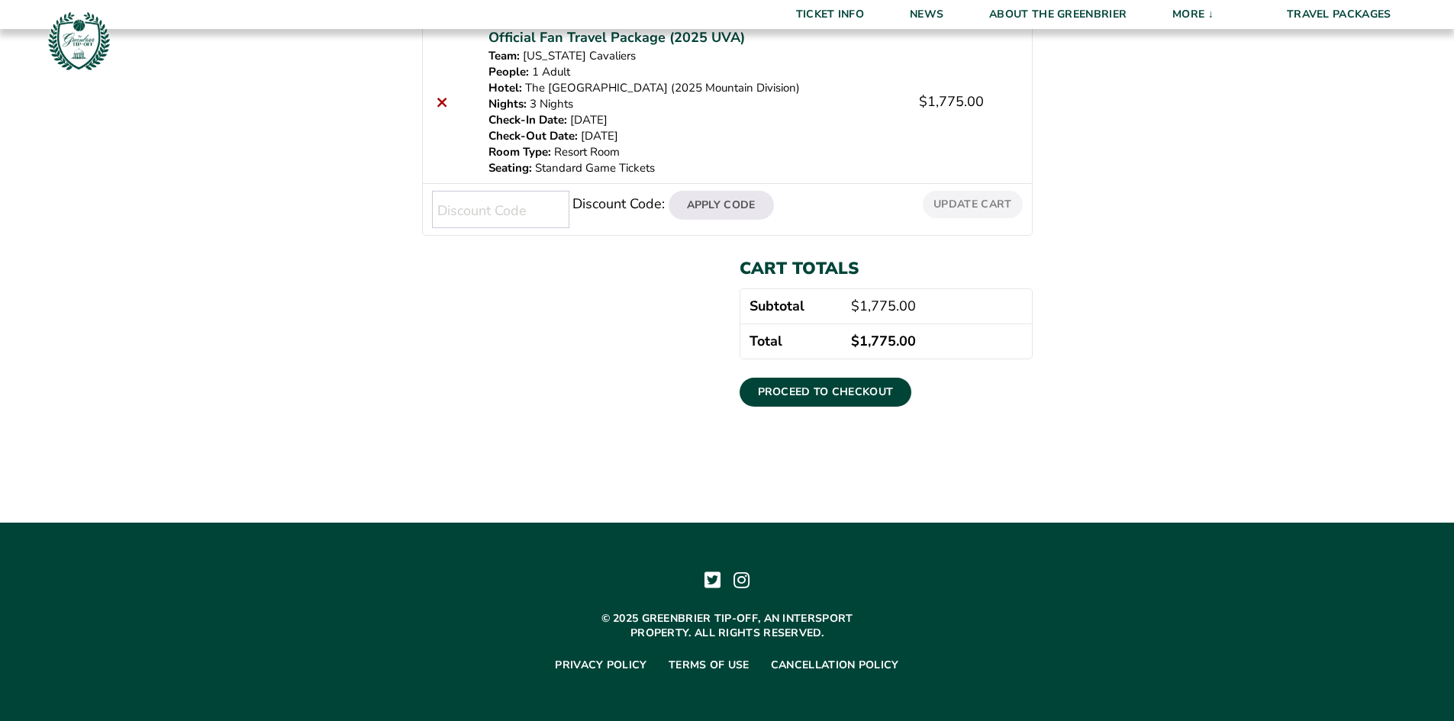
scroll to position [329, 0]
